Goal: Information Seeking & Learning: Find contact information

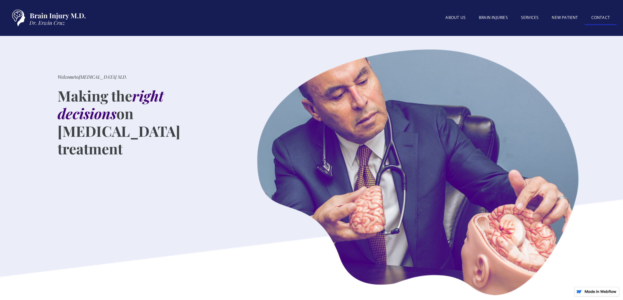
click at [594, 18] on link "Contact" at bounding box center [601, 18] width 32 height 14
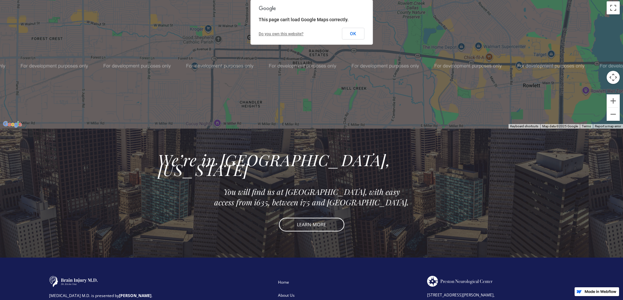
scroll to position [360, 0]
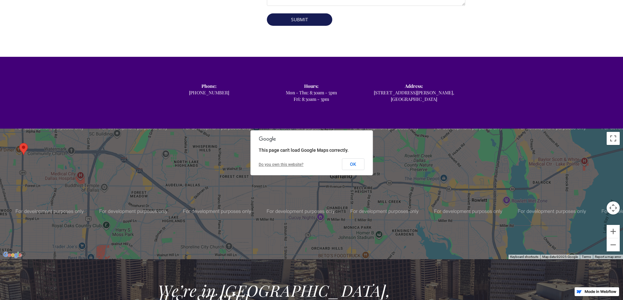
drag, startPoint x: 622, startPoint y: 143, endPoint x: 623, endPoint y: 153, distance: 10.9
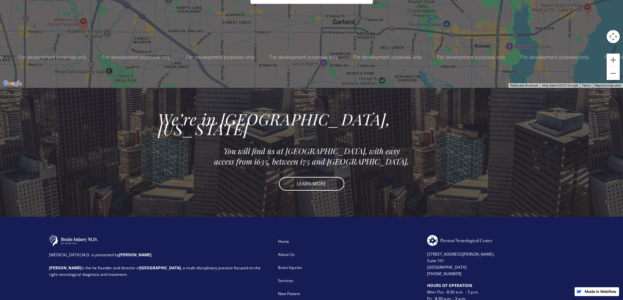
scroll to position [570, 0]
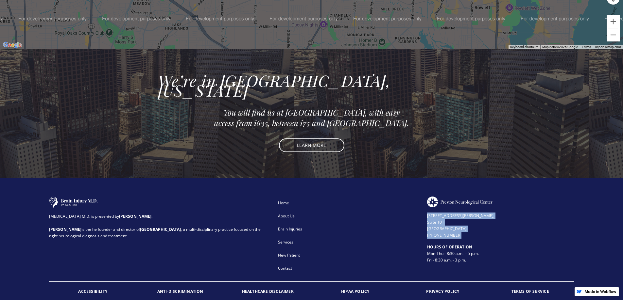
drag, startPoint x: 455, startPoint y: 216, endPoint x: 426, endPoint y: 197, distance: 35.3
click at [426, 197] on div "Brain Injury M.D. is presented by Dr. Erwin Cruz . Dr. Cruz is the he founder a…" at bounding box center [311, 236] width 525 height 78
copy div "12800 Preston Rd, Suite 101 Dallas, TX 75230 (972) 503-2780"
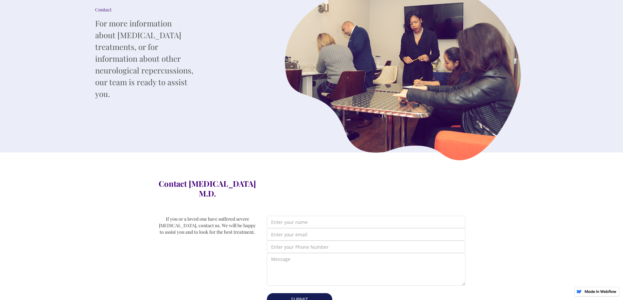
scroll to position [0, 0]
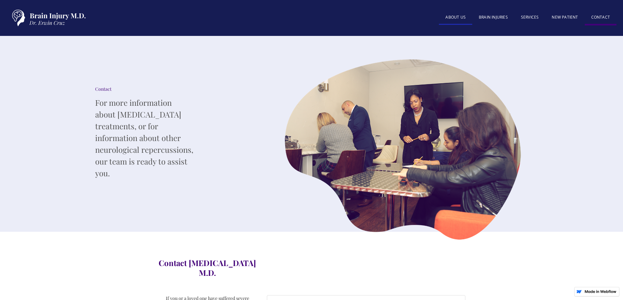
click at [464, 15] on link "About US" at bounding box center [455, 18] width 33 height 14
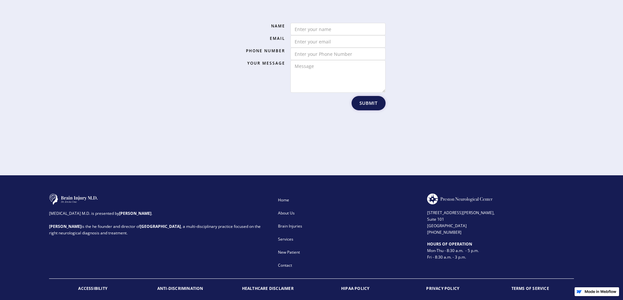
scroll to position [1016, 0]
click at [284, 210] on div "About Us" at bounding box center [348, 213] width 140 height 7
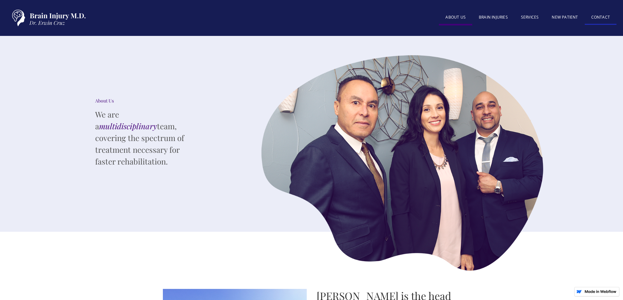
click at [610, 13] on link "Contact" at bounding box center [601, 18] width 32 height 14
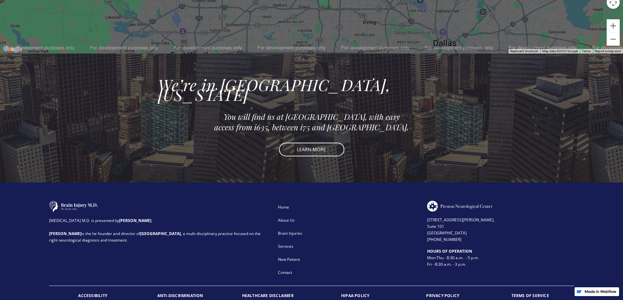
scroll to position [570, 0]
